Goal: Information Seeking & Learning: Learn about a topic

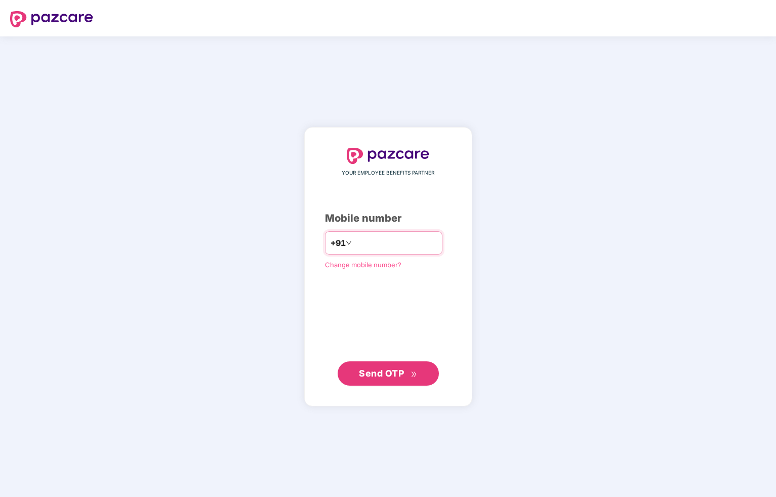
click at [420, 246] on input "number" at bounding box center [395, 243] width 83 height 16
type input "**********"
click at [391, 374] on span "Send OTP" at bounding box center [381, 373] width 45 height 11
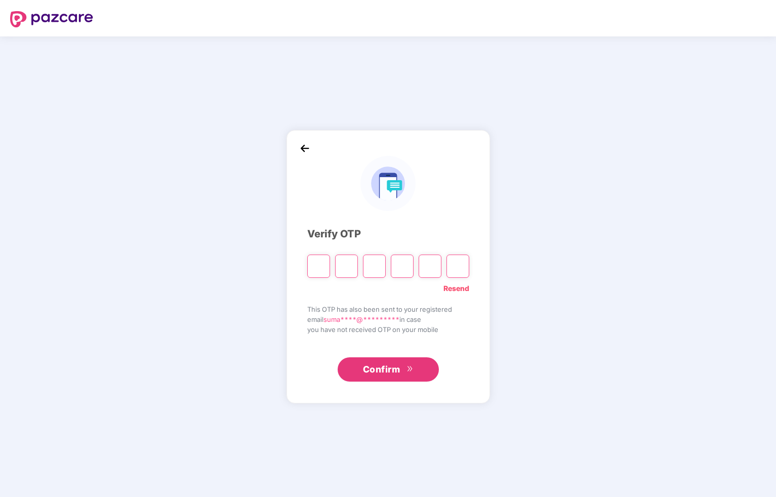
type input "*"
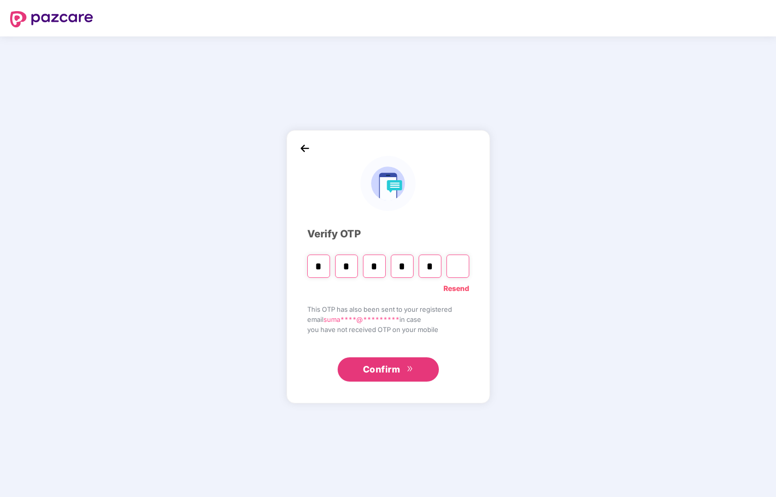
type input "*"
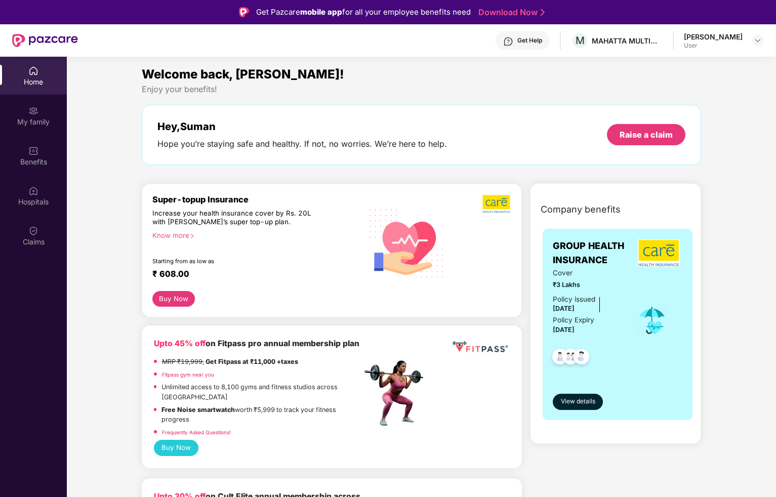
click at [179, 234] on div "Know more" at bounding box center [254, 234] width 204 height 7
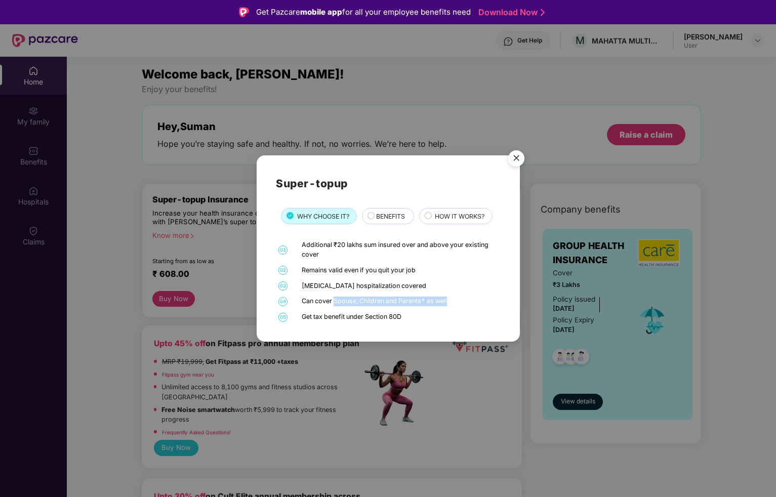
drag, startPoint x: 349, startPoint y: 302, endPoint x: 456, endPoint y: 301, distance: 107.3
click at [455, 301] on div "Can cover Spouse, Children and Parents* as well" at bounding box center [400, 302] width 196 height 10
click at [462, 294] on div "01 Additional ₹20 lakhs sum insured over and above your existing cover 02 Remai…" at bounding box center [388, 281] width 224 height 82
click at [382, 217] on span "BENEFITS" at bounding box center [390, 217] width 29 height 10
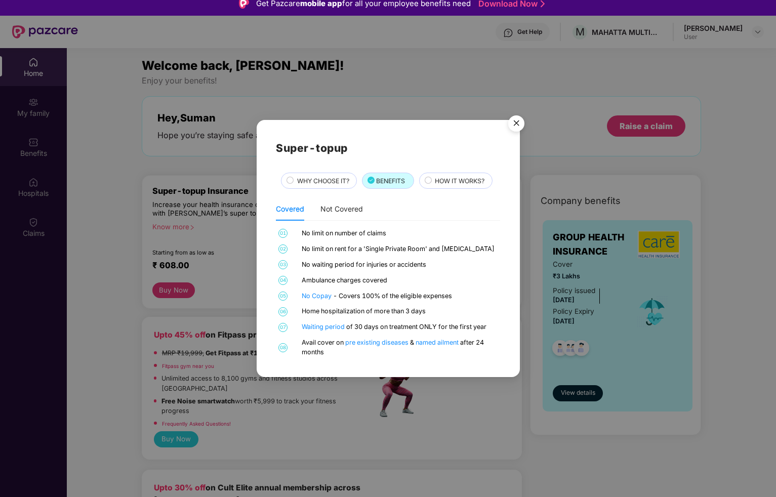
scroll to position [17, 0]
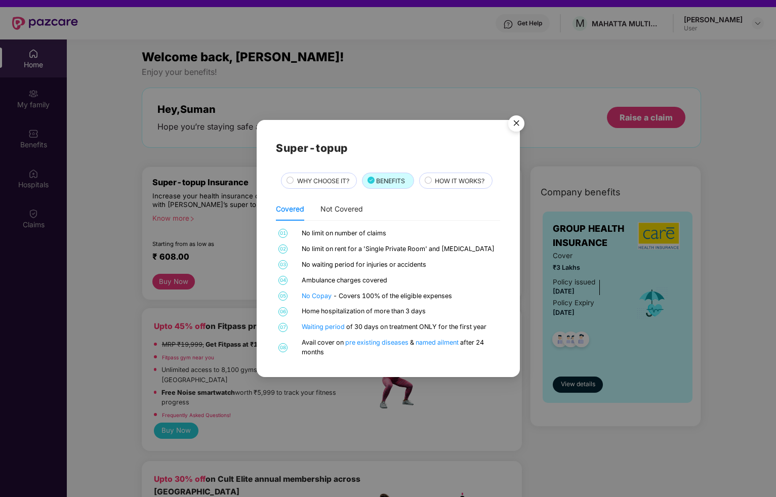
click at [452, 186] on div "HOW IT WORKS?" at bounding box center [458, 181] width 57 height 11
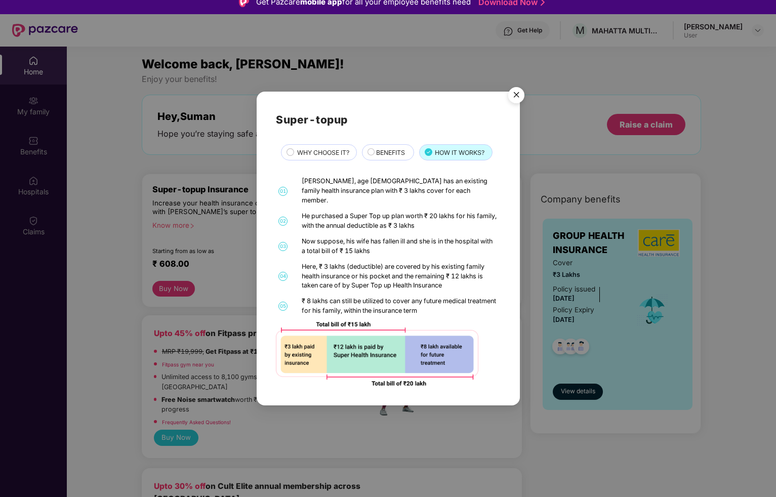
scroll to position [4, 0]
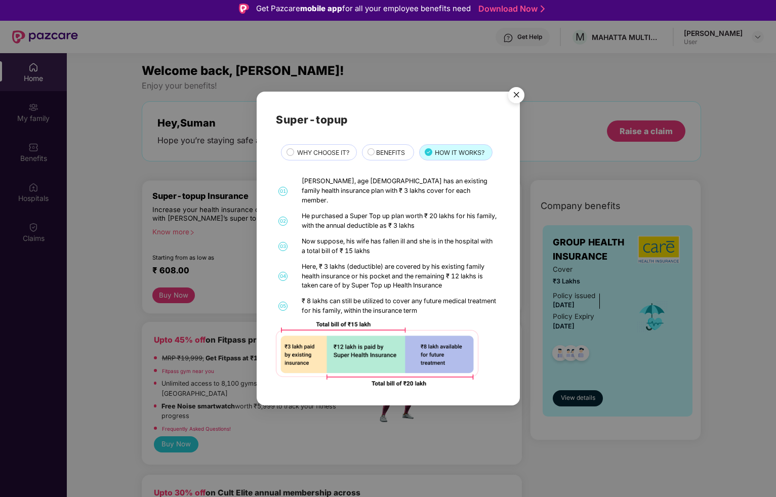
click at [516, 102] on img "Close" at bounding box center [516, 97] width 28 height 28
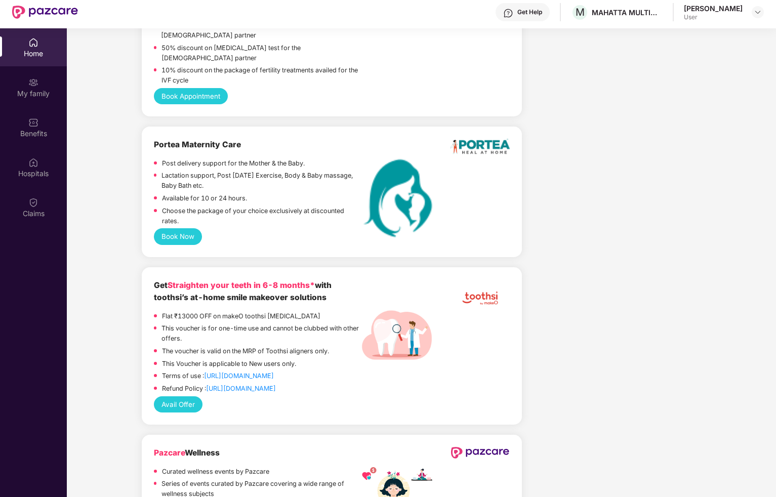
scroll to position [1463, 0]
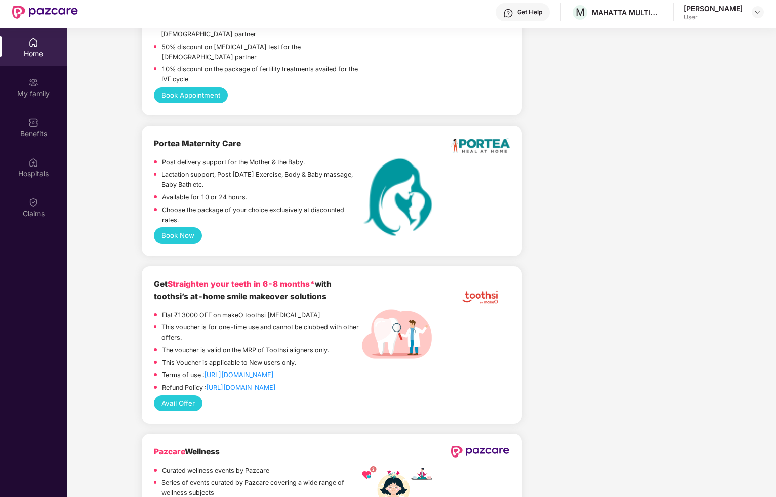
click at [228, 208] on p "Choose the package of your choice exclusively at discounted rates." at bounding box center [261, 215] width 199 height 20
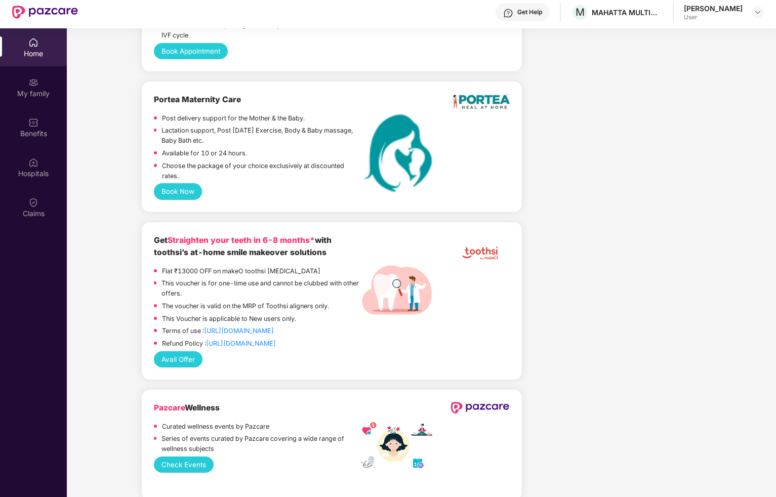
scroll to position [1508, 0]
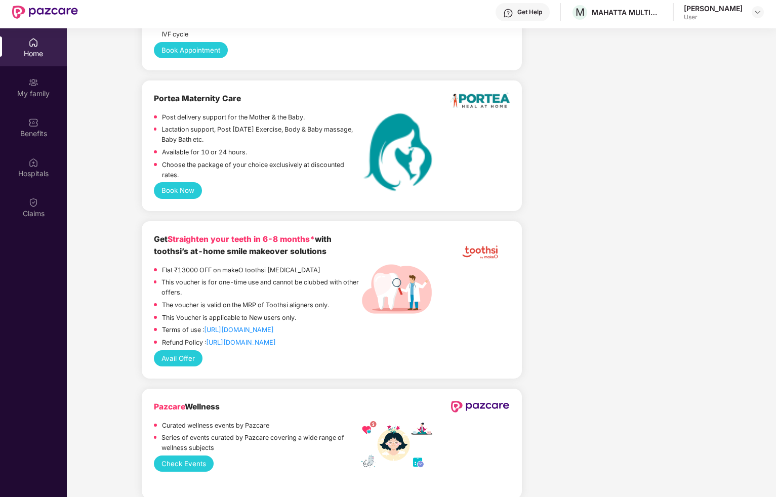
click at [190, 188] on button "Book Now" at bounding box center [178, 190] width 49 height 16
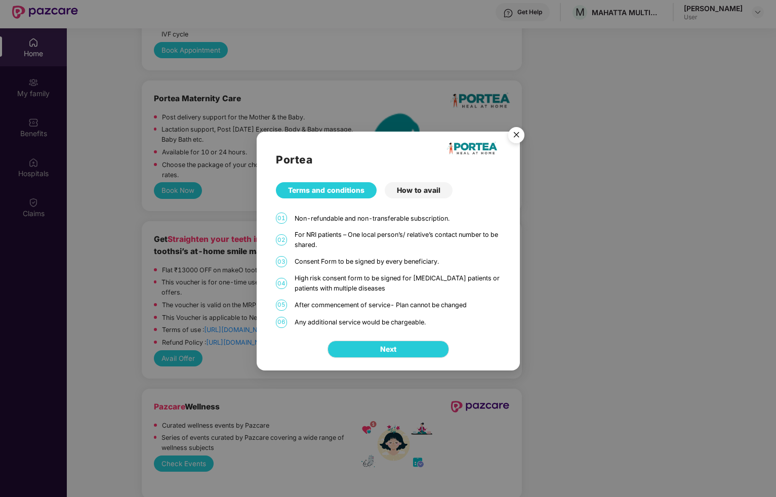
scroll to position [57, 0]
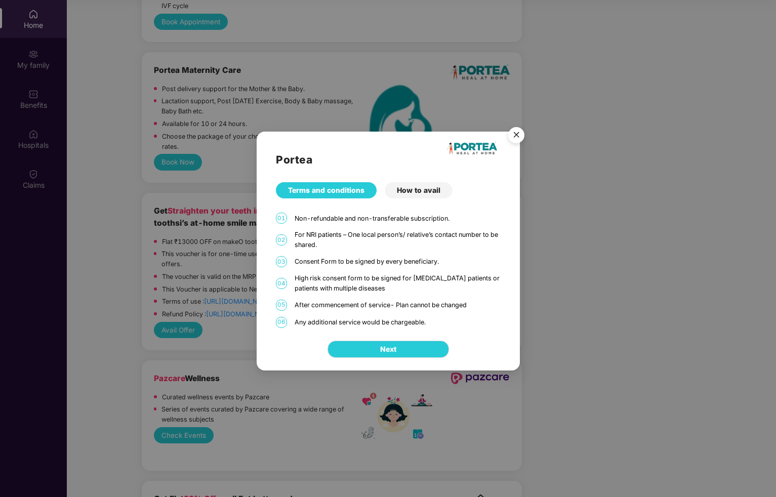
click at [419, 192] on div "How to avail" at bounding box center [419, 190] width 68 height 16
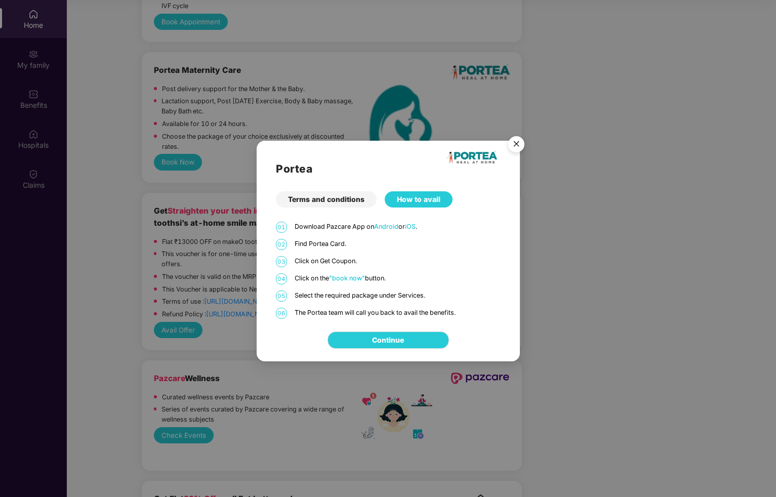
click at [513, 147] on img "Close" at bounding box center [516, 146] width 28 height 28
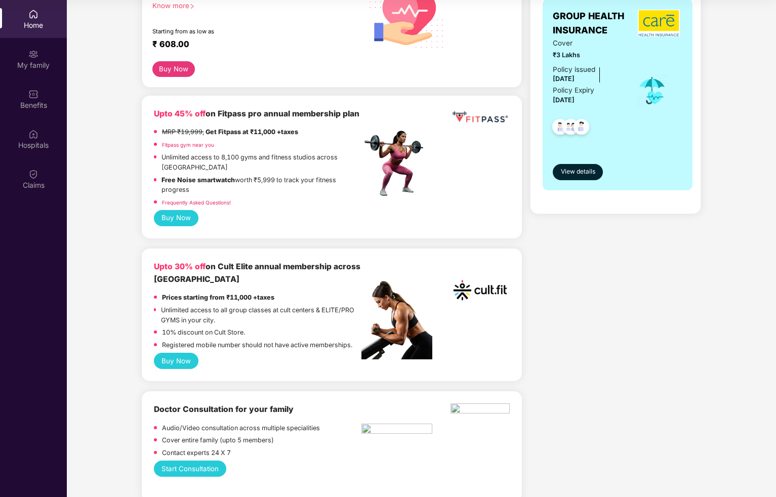
scroll to position [0, 0]
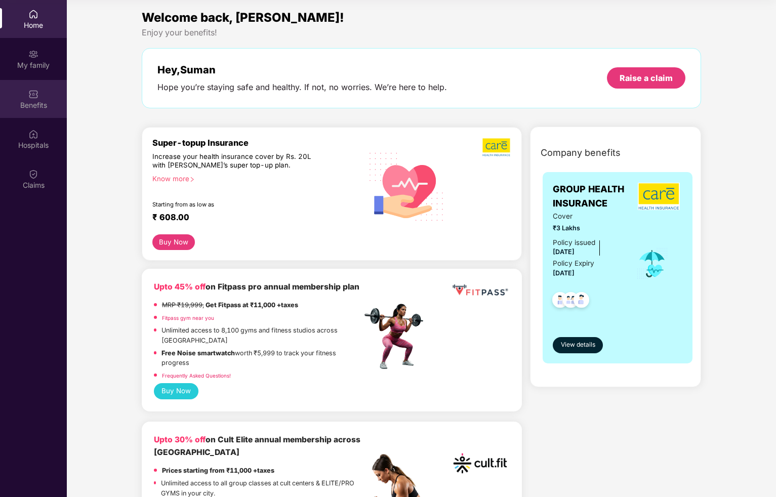
click at [34, 92] on img at bounding box center [33, 94] width 10 height 10
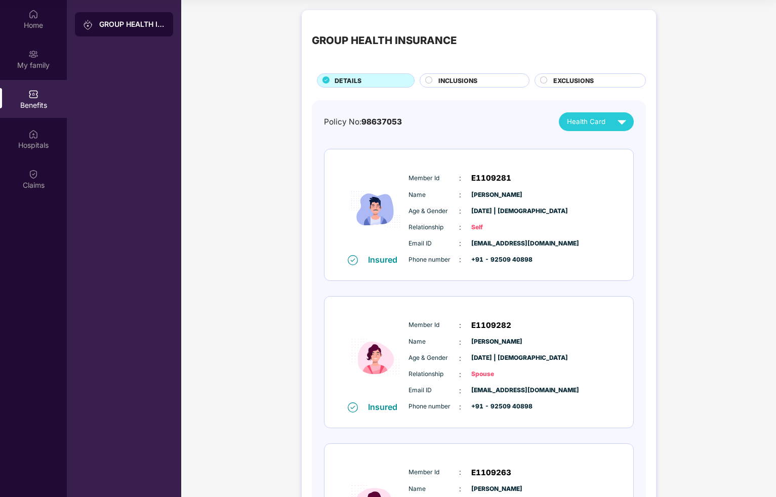
click at [478, 80] on div "INCLUSIONS" at bounding box center [478, 81] width 91 height 11
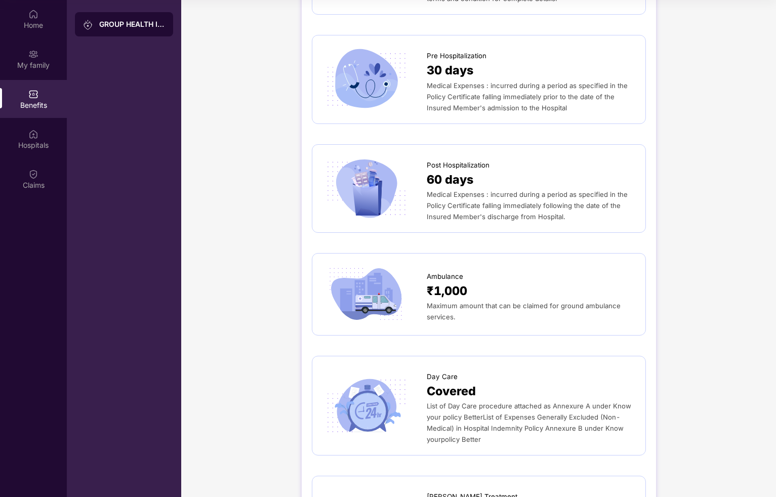
scroll to position [564, 0]
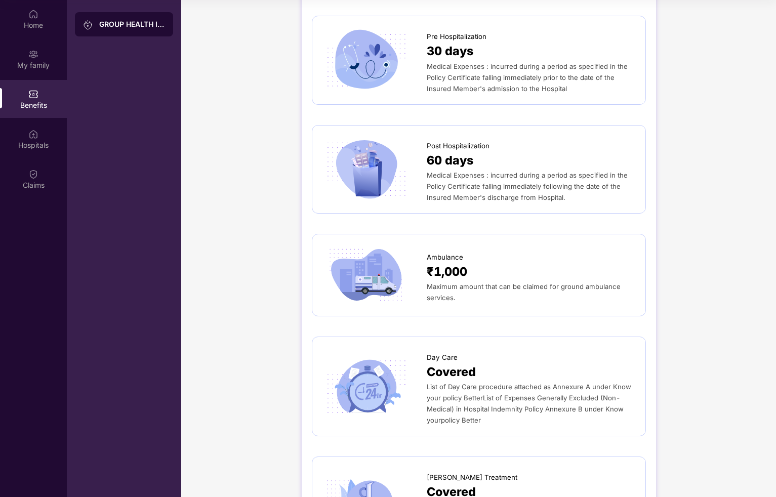
click at [522, 282] on span "Maximum amount that can be claimed for ground ambulance services." at bounding box center [524, 291] width 194 height 19
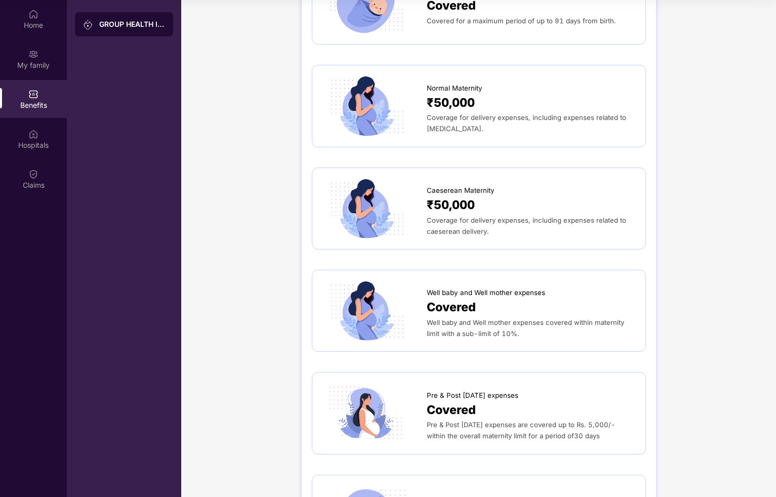
scroll to position [1178, 0]
click at [459, 301] on span "Covered" at bounding box center [451, 308] width 49 height 19
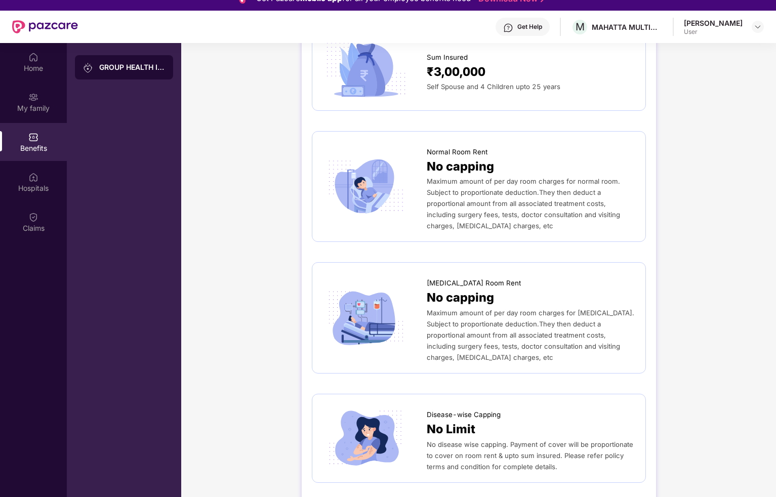
scroll to position [0, 0]
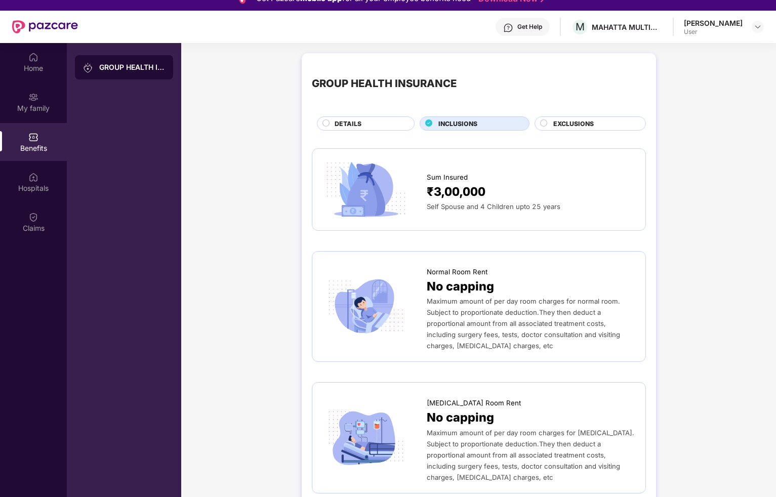
click at [571, 124] on span "EXCLUSIONS" at bounding box center [573, 124] width 40 height 10
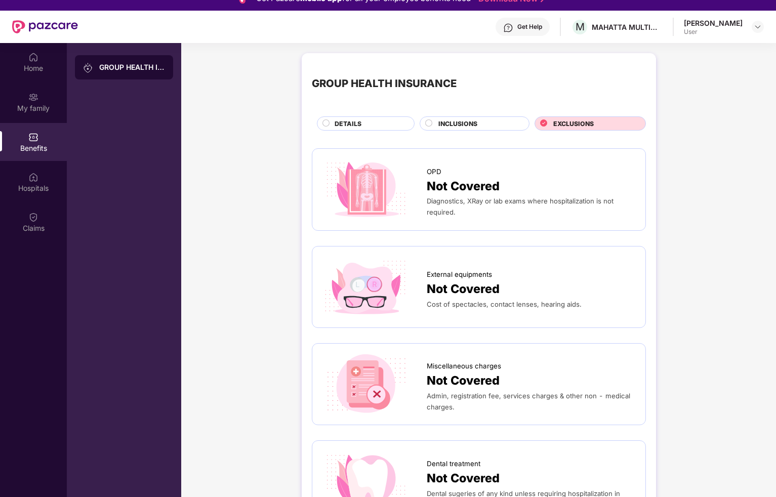
click at [547, 124] on div at bounding box center [544, 124] width 8 height 10
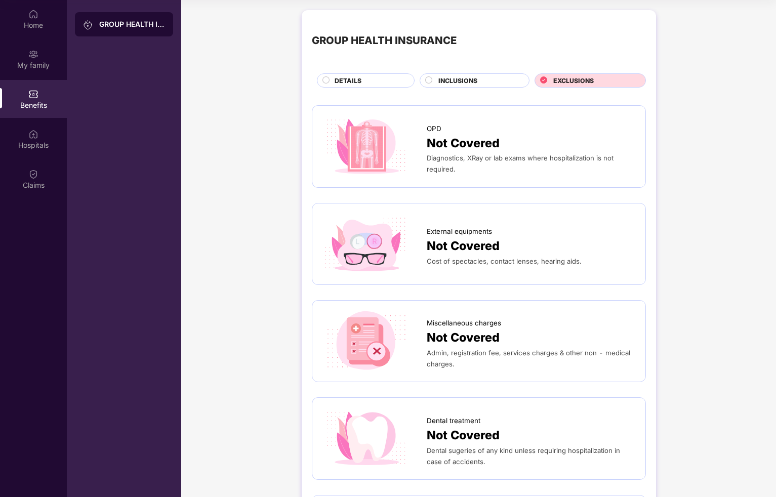
click at [482, 84] on div "INCLUSIONS" at bounding box center [478, 81] width 91 height 11
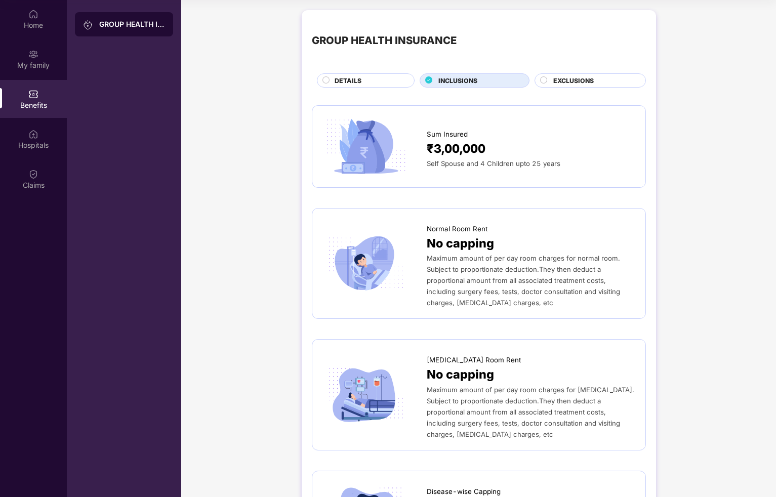
click at [377, 80] on div "DETAILS" at bounding box center [369, 81] width 79 height 11
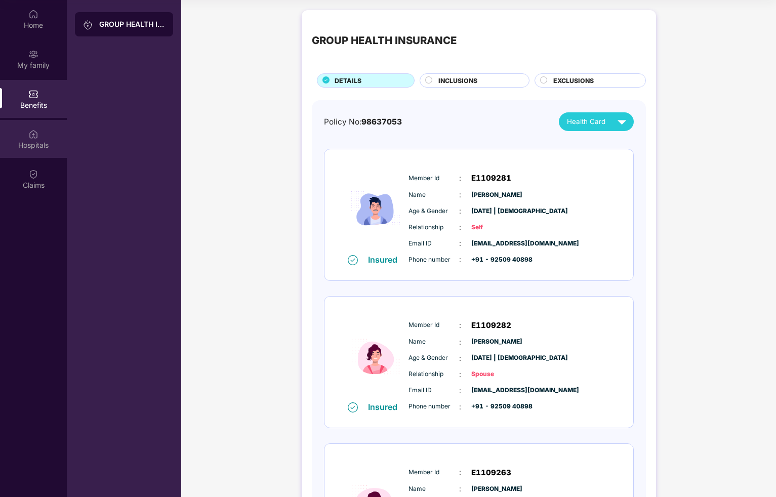
click at [44, 137] on div "Hospitals" at bounding box center [33, 139] width 67 height 38
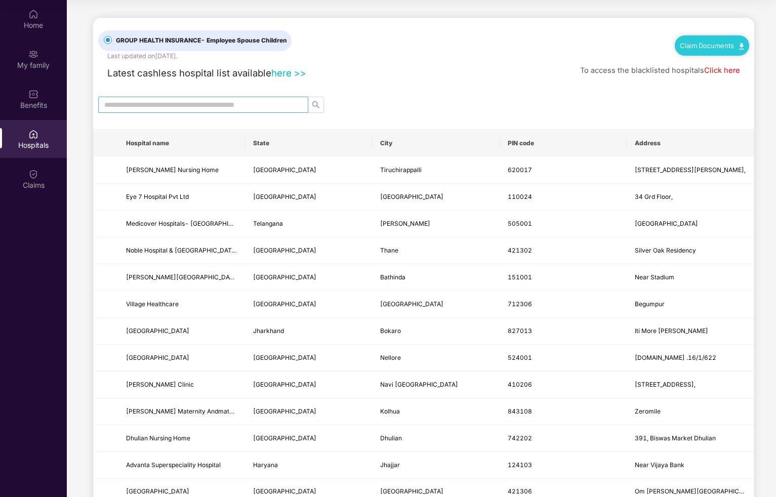
click at [231, 107] on input "text" at bounding box center [199, 104] width 190 height 11
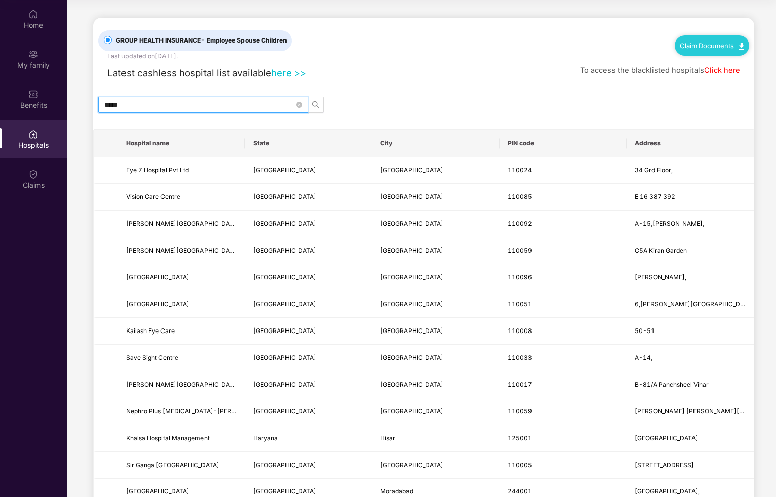
click at [140, 104] on input "*****" at bounding box center [199, 104] width 190 height 11
click at [105, 105] on input "*****" at bounding box center [199, 104] width 190 height 11
click at [178, 107] on input "*********" at bounding box center [199, 104] width 190 height 11
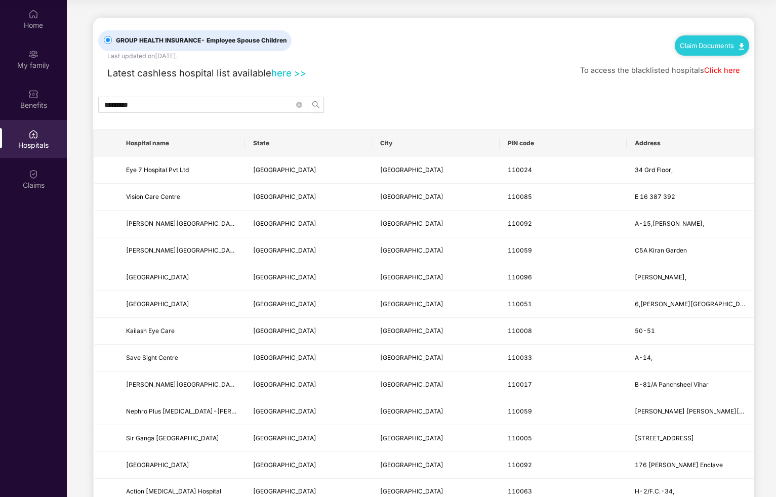
click at [397, 103] on div "*********" at bounding box center [423, 105] width 661 height 16
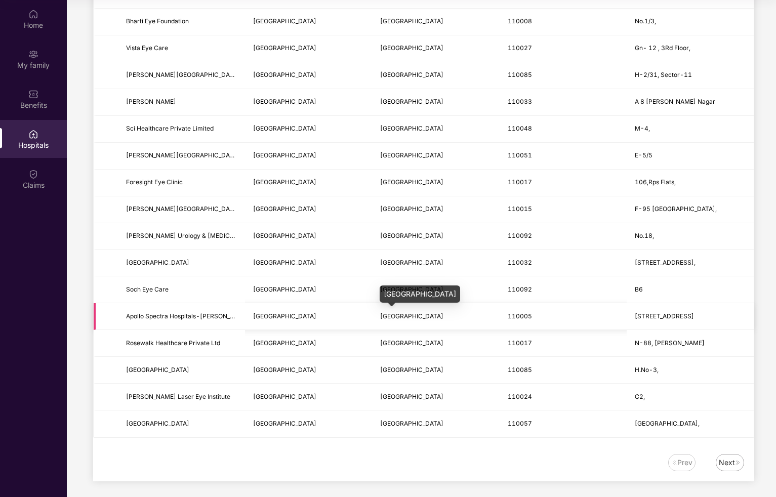
scroll to position [1064, 0]
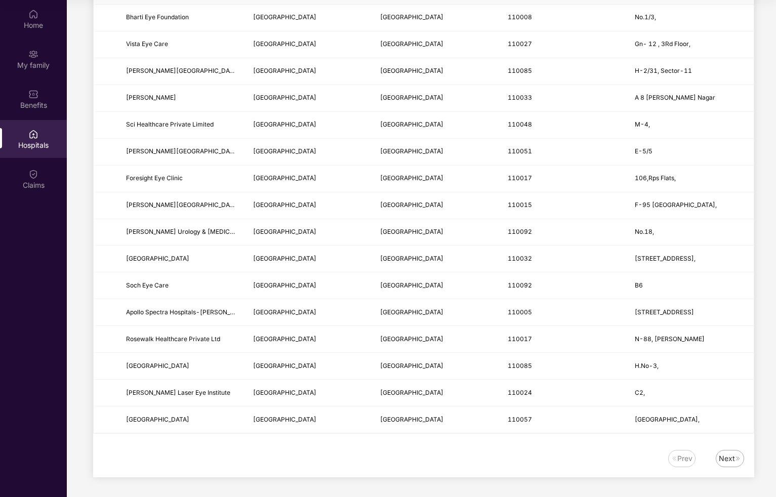
click at [731, 461] on div "Next" at bounding box center [727, 458] width 16 height 11
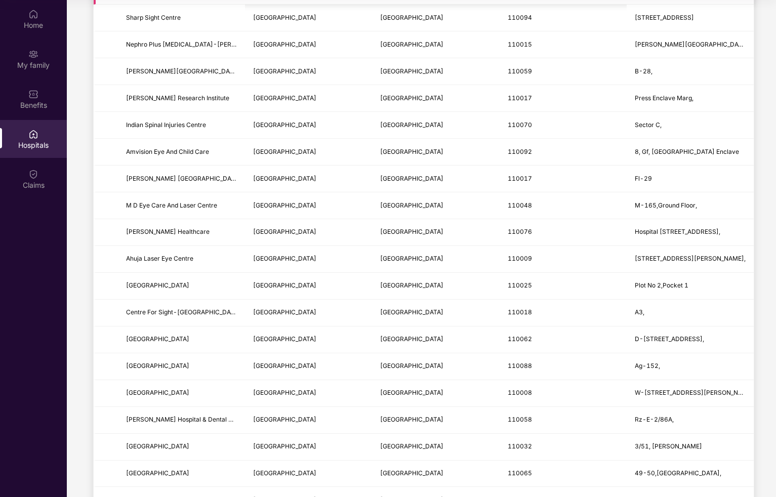
scroll to position [264, 0]
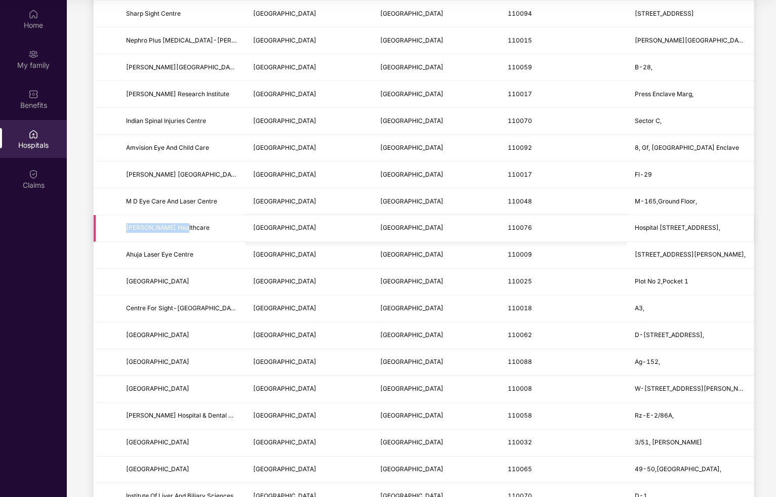
drag, startPoint x: 193, startPoint y: 227, endPoint x: 110, endPoint y: 227, distance: 82.5
click at [110, 227] on tr "[PERSON_NAME] Healthcare [GEOGRAPHIC_DATA] [GEOGRAPHIC_DATA][STREET_ADDRESS]," at bounding box center [424, 228] width 660 height 27
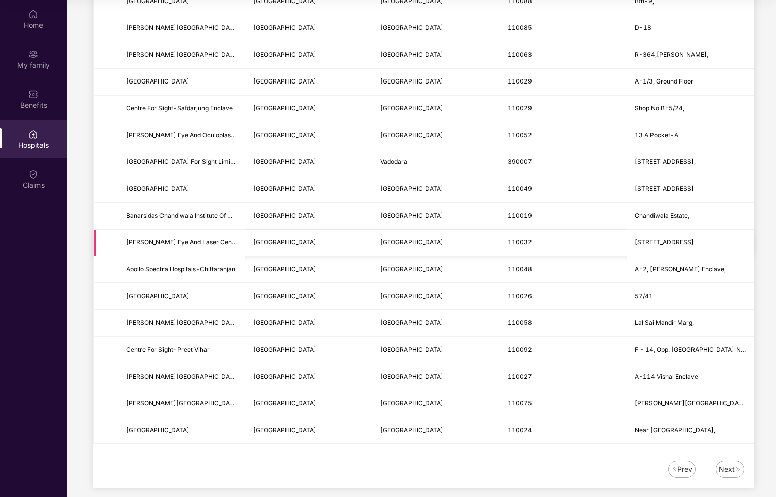
scroll to position [1064, 0]
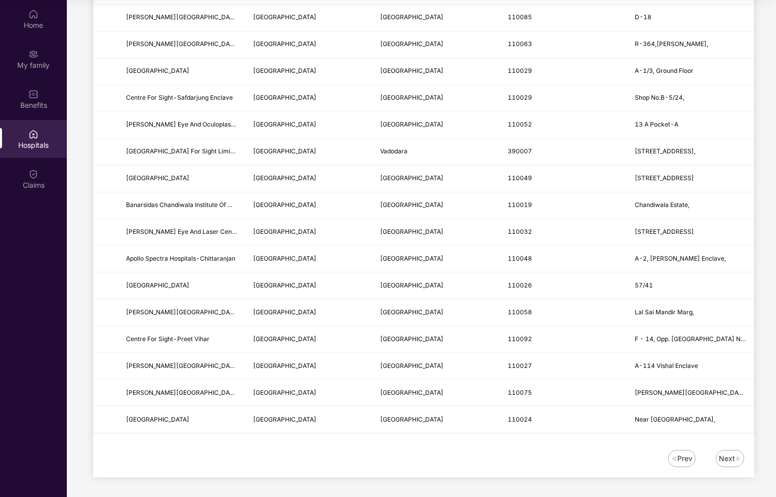
click at [730, 459] on div "Next" at bounding box center [727, 458] width 16 height 11
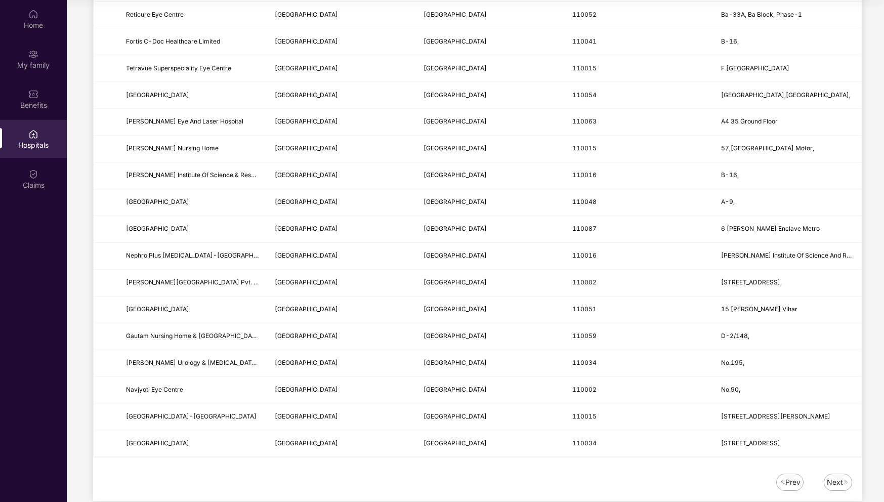
scroll to position [1061, 0]
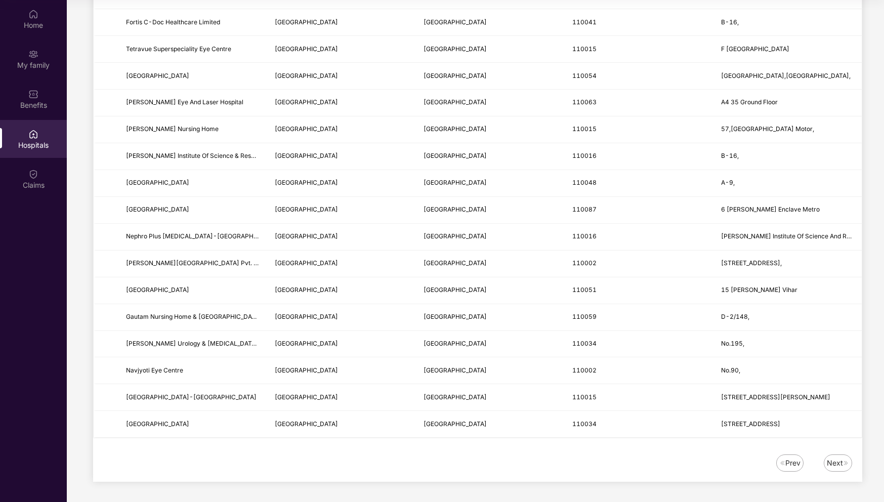
click at [776, 465] on div "Next" at bounding box center [835, 463] width 16 height 11
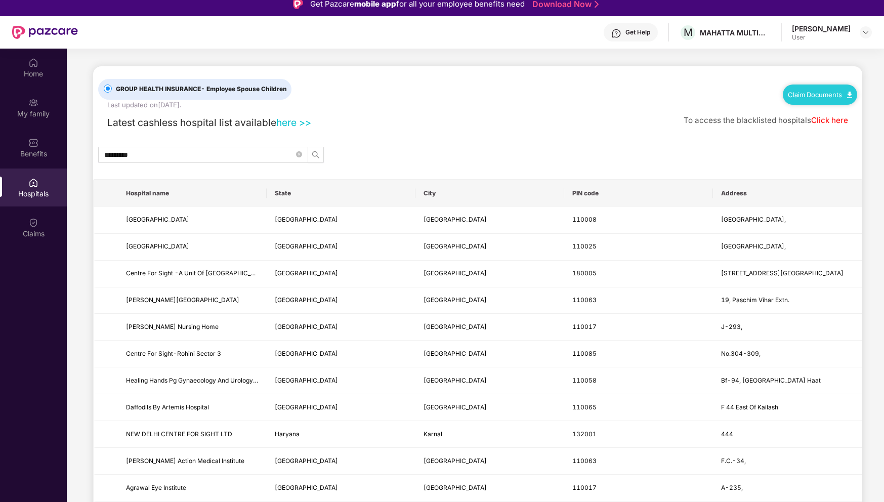
scroll to position [0, 0]
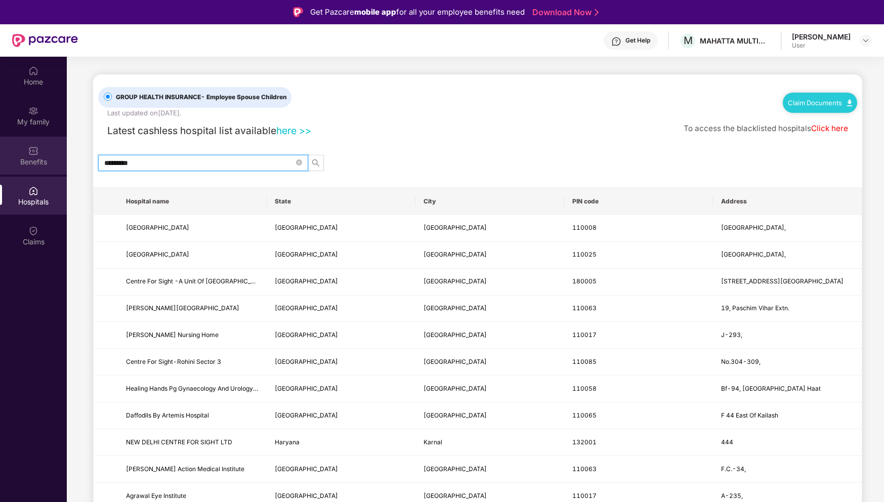
drag, startPoint x: 147, startPoint y: 163, endPoint x: 64, endPoint y: 160, distance: 82.6
click at [64, 159] on div "Home My family Benefits Hospitals Claims GROUP HEALTH INSURANCE - Employee Spou…" at bounding box center [442, 308] width 884 height 502
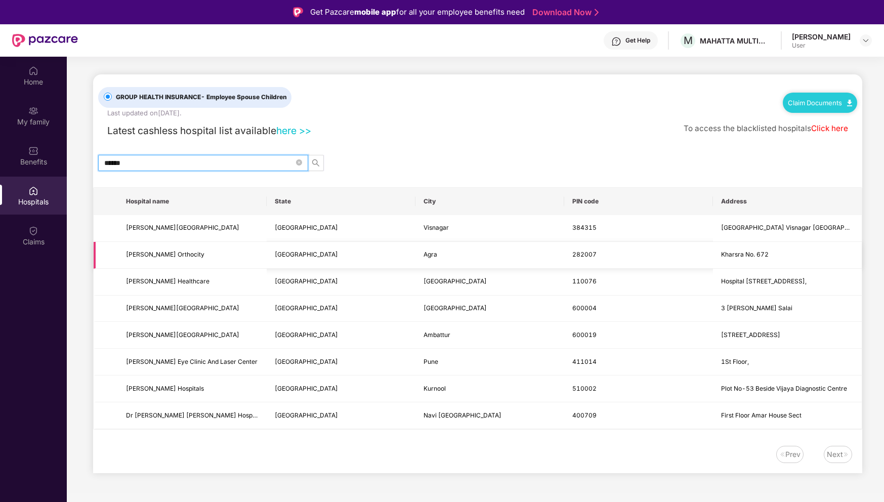
scroll to position [57, 0]
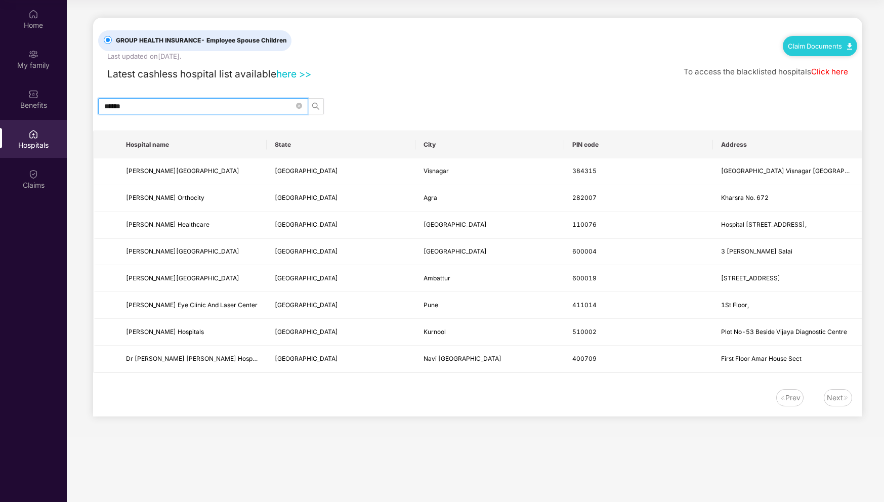
type input "******"
click at [776, 399] on div "Next" at bounding box center [835, 397] width 16 height 11
click at [776, 399] on div "Prev" at bounding box center [793, 397] width 15 height 11
drag, startPoint x: 718, startPoint y: 224, endPoint x: 844, endPoint y: 223, distance: 126.6
click at [776, 223] on td "Hospital [STREET_ADDRESS]," at bounding box center [787, 225] width 149 height 27
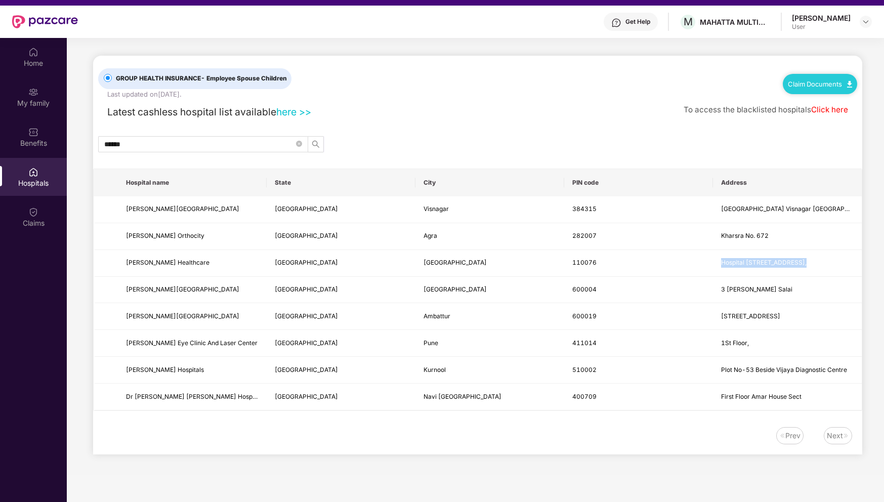
scroll to position [0, 0]
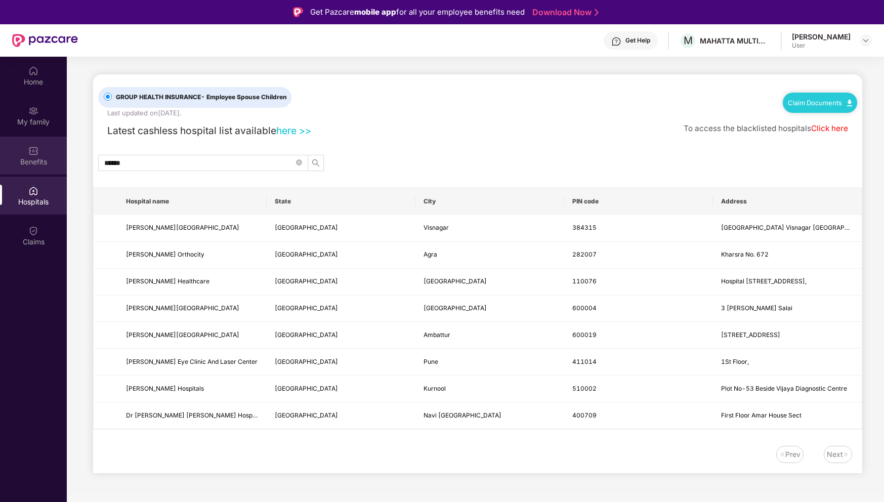
click at [44, 160] on div "Benefits" at bounding box center [33, 162] width 67 height 10
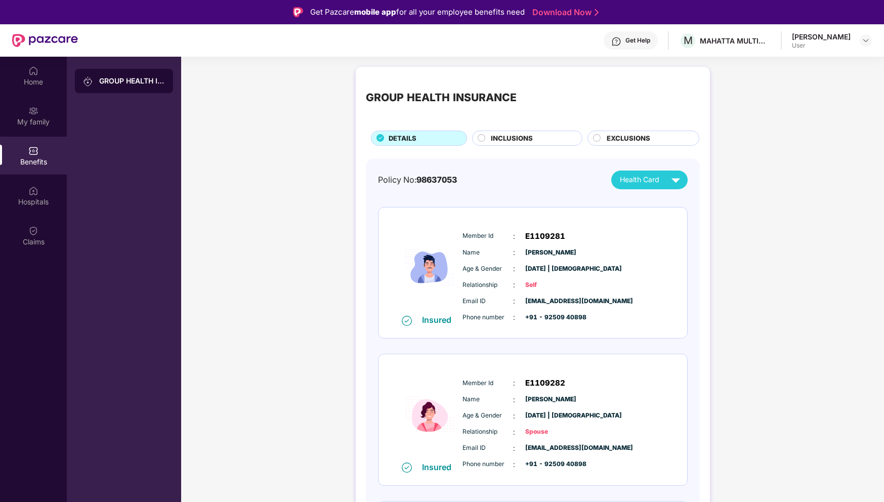
click at [534, 139] on div "INCLUSIONS" at bounding box center [531, 139] width 91 height 12
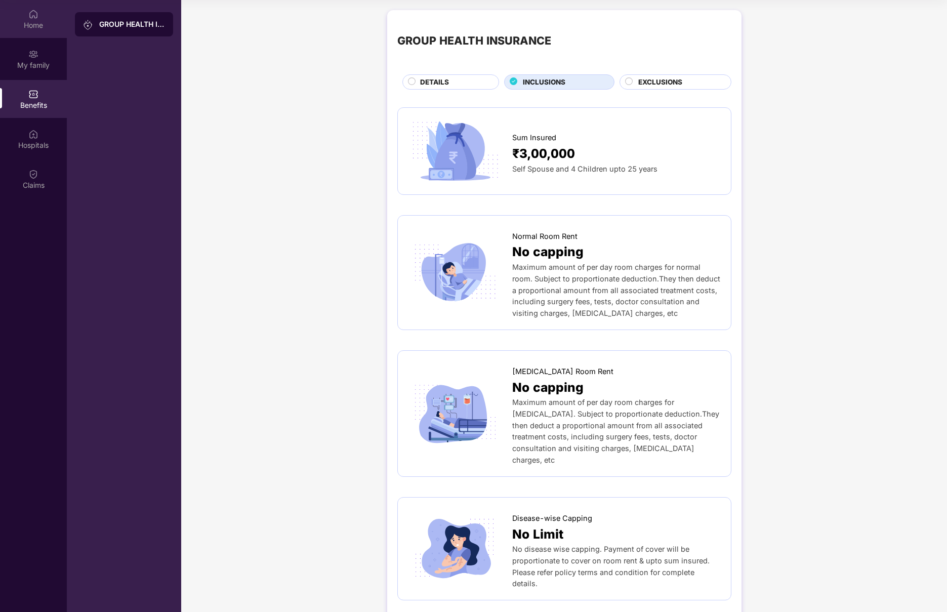
click at [36, 17] on img at bounding box center [33, 14] width 10 height 10
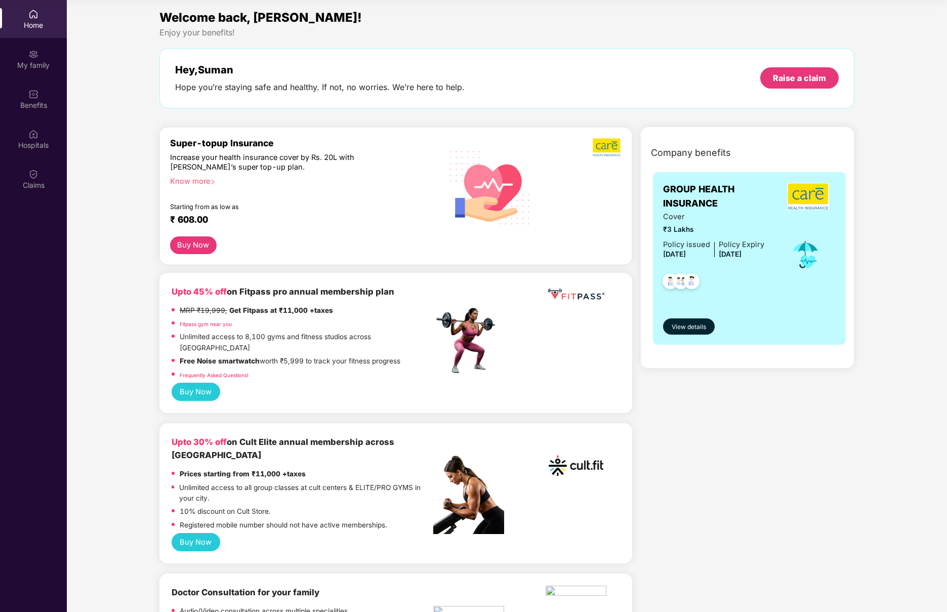
click at [204, 181] on div "Know more" at bounding box center [299, 180] width 258 height 7
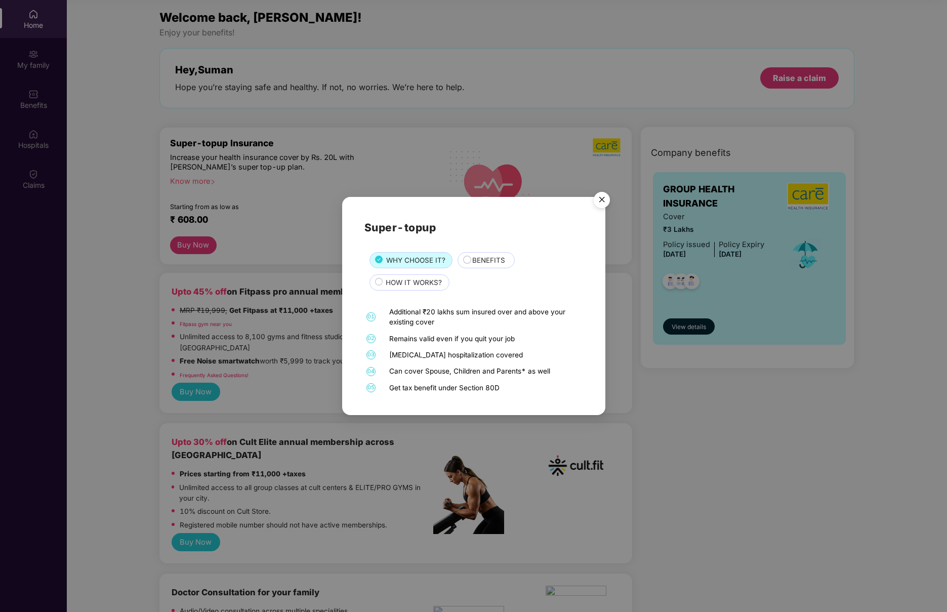
click at [486, 256] on span "BENEFITS" at bounding box center [488, 260] width 33 height 11
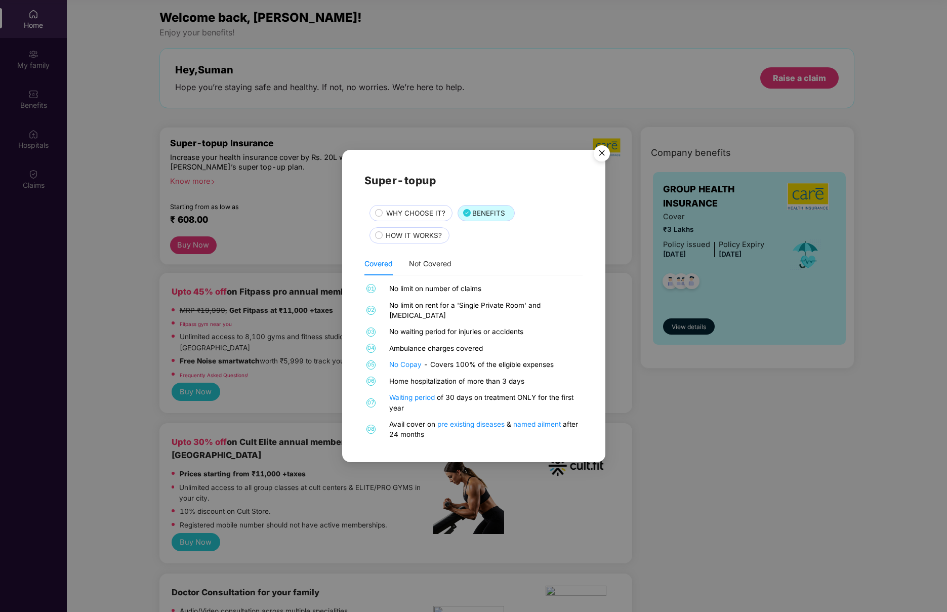
click at [395, 239] on span "HOW IT WORKS?" at bounding box center [414, 235] width 56 height 11
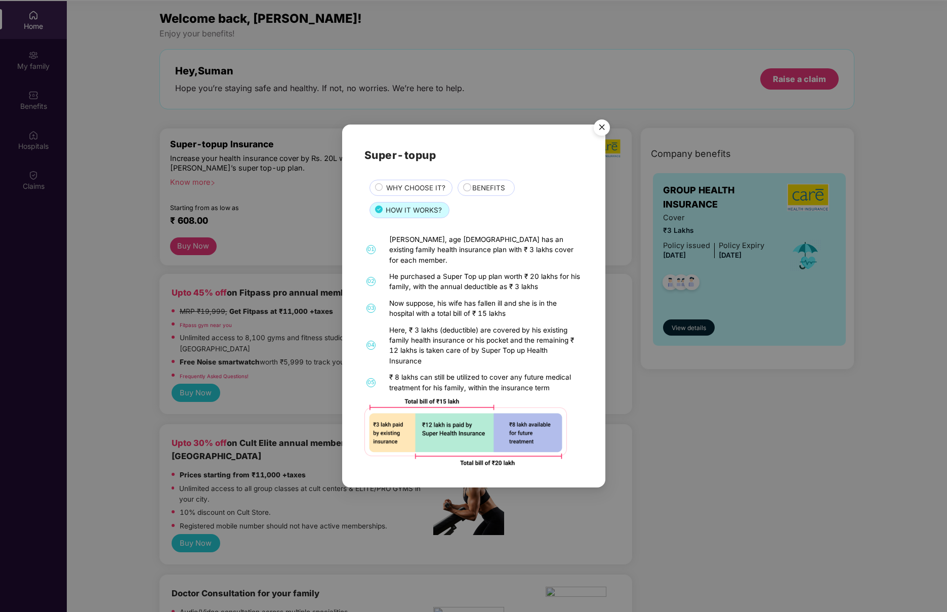
scroll to position [57, 0]
click at [487, 193] on span "BENEFITS" at bounding box center [488, 188] width 33 height 11
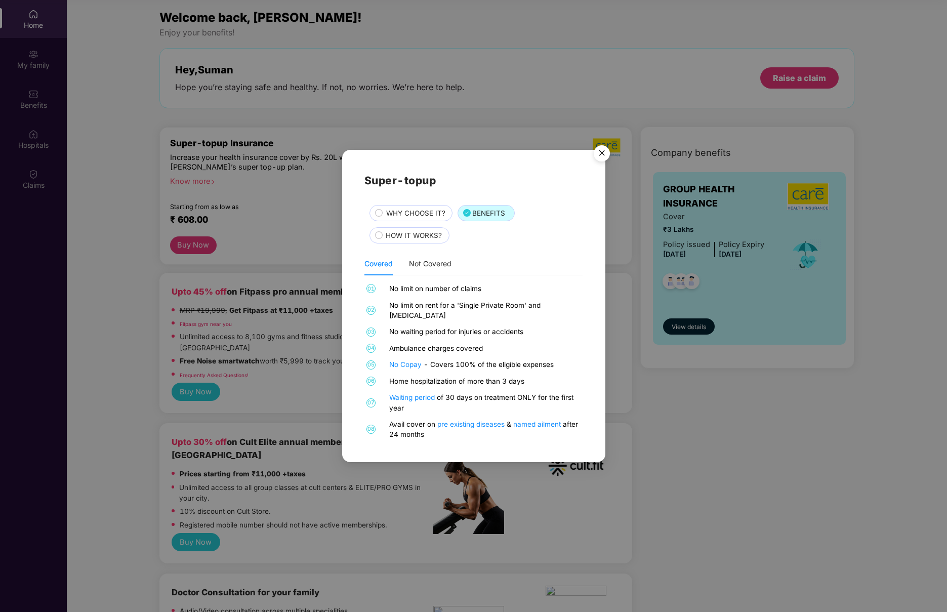
click at [600, 159] on img "Close" at bounding box center [602, 155] width 28 height 28
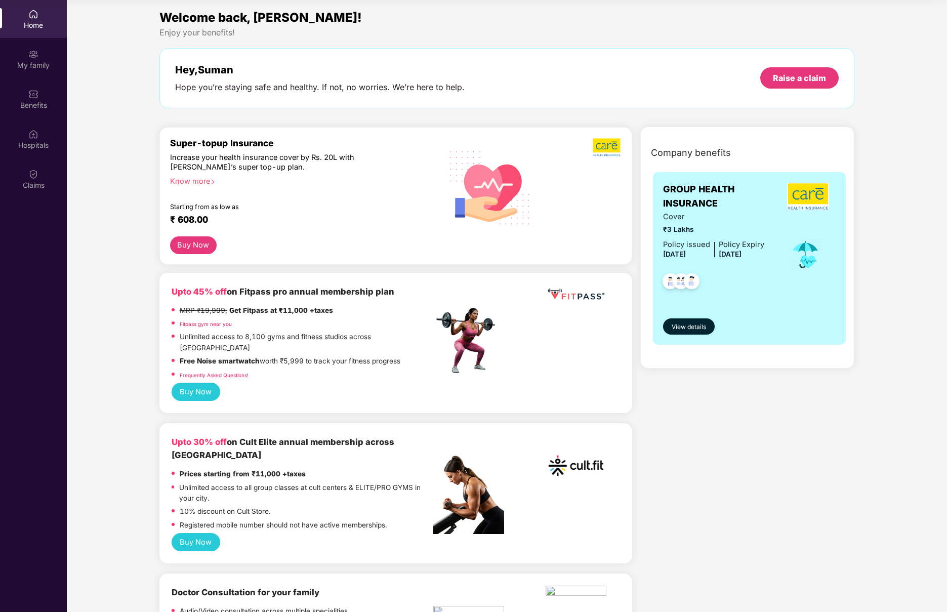
scroll to position [0, 0]
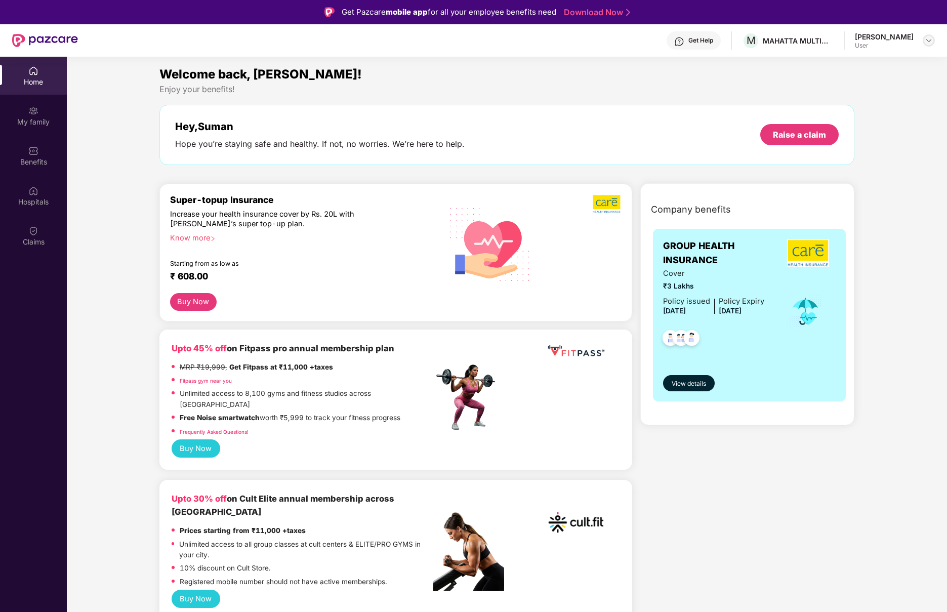
click at [776, 41] on img at bounding box center [929, 40] width 8 height 8
click at [697, 74] on div "Welcome back, [PERSON_NAME]!" at bounding box center [506, 74] width 695 height 19
click at [51, 125] on div "My family" at bounding box center [33, 122] width 67 height 10
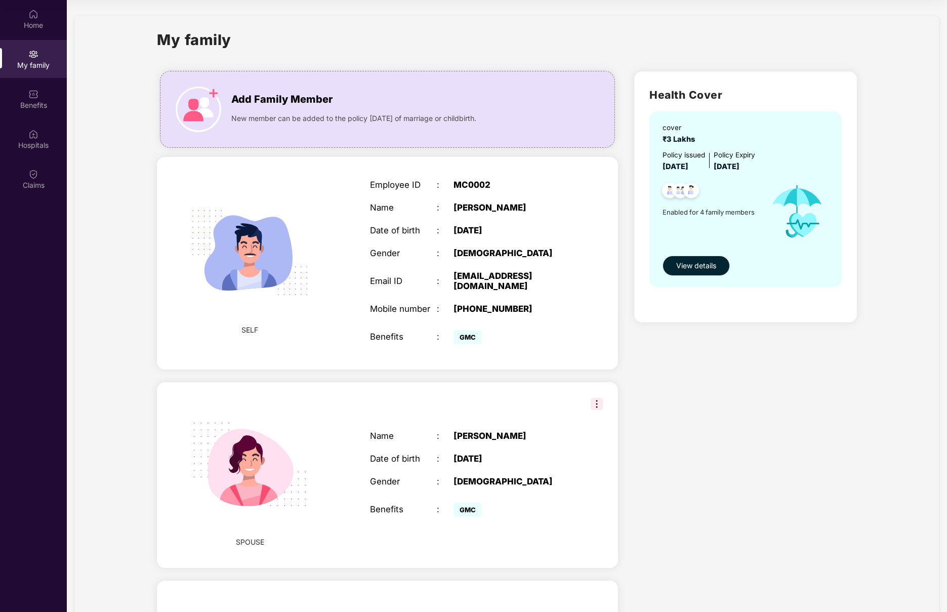
click at [715, 267] on span "View details" at bounding box center [696, 265] width 40 height 11
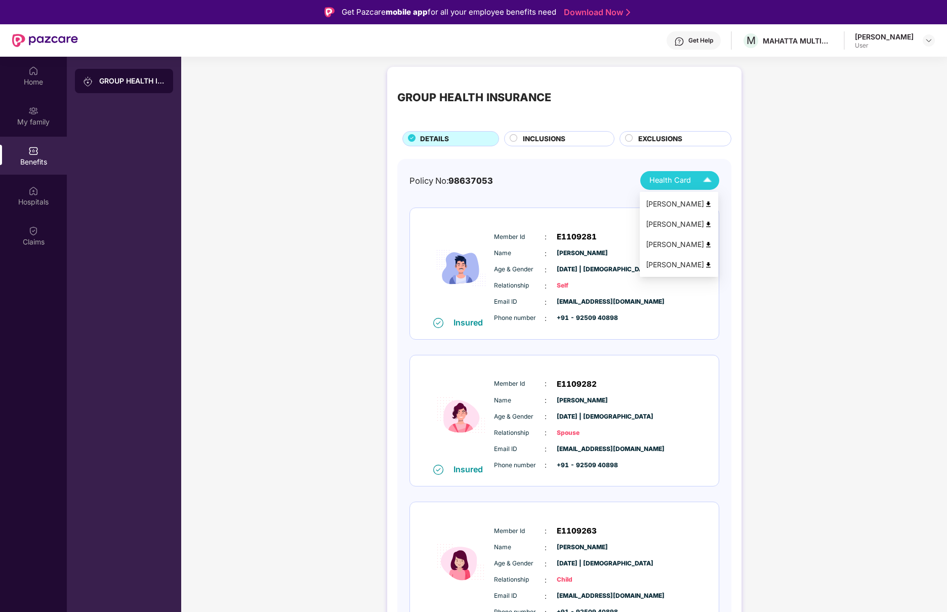
click at [684, 181] on span "Health Card" at bounding box center [670, 181] width 42 height 12
click at [708, 224] on img at bounding box center [709, 225] width 8 height 8
